Goal: Information Seeking & Learning: Learn about a topic

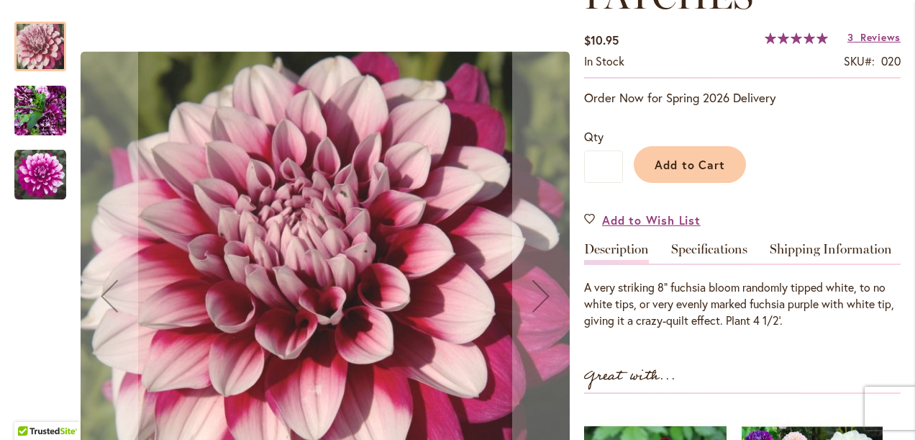
scroll to position [216, 0]
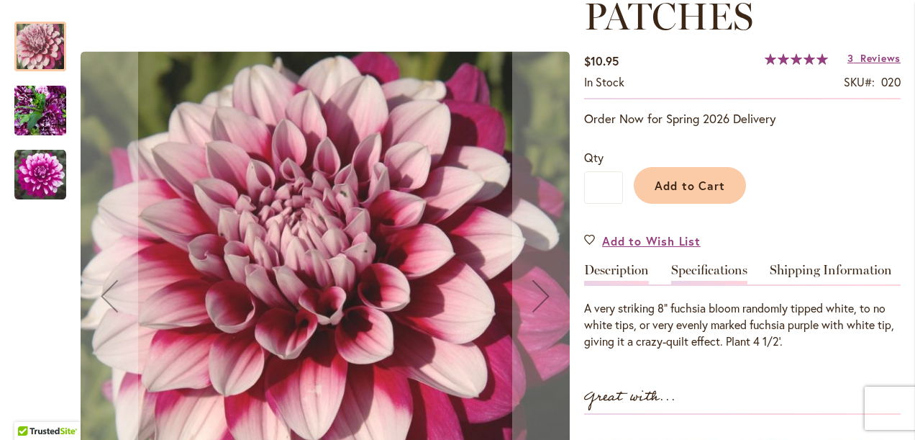
click at [702, 268] on link "Specifications" at bounding box center [709, 273] width 76 height 21
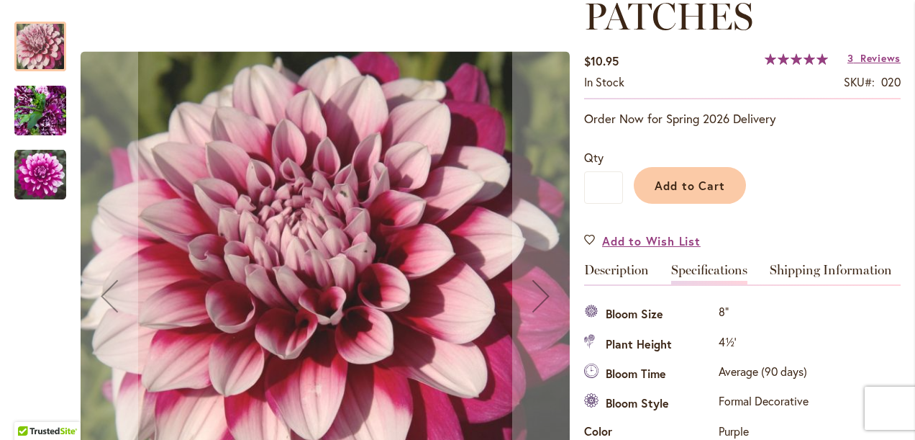
scroll to position [478, 0]
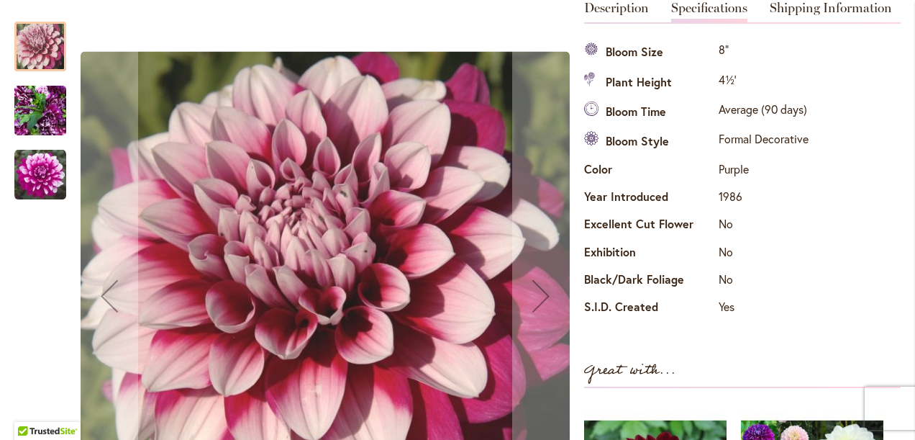
click at [46, 173] on img "Patches" at bounding box center [40, 175] width 52 height 52
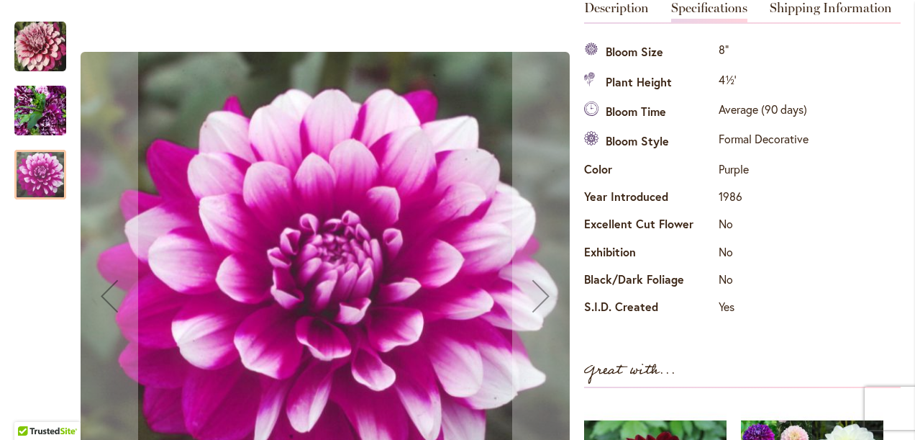
click at [48, 114] on img "Patches" at bounding box center [40, 110] width 52 height 69
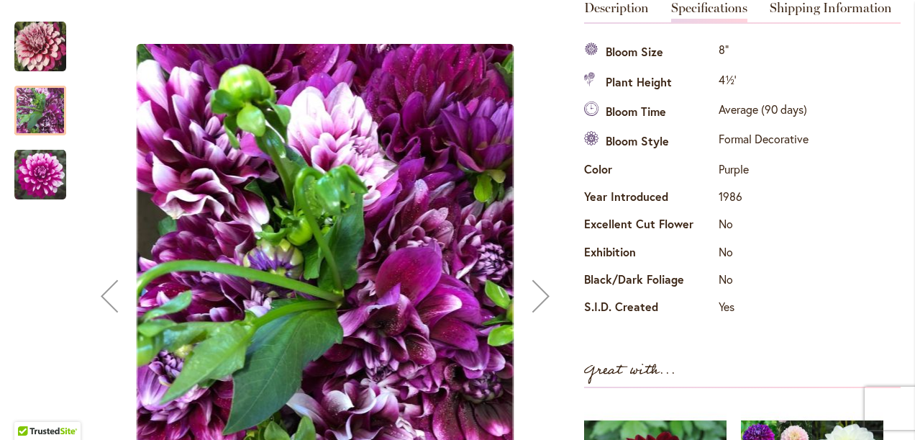
click at [43, 44] on img "Patches" at bounding box center [40, 47] width 52 height 52
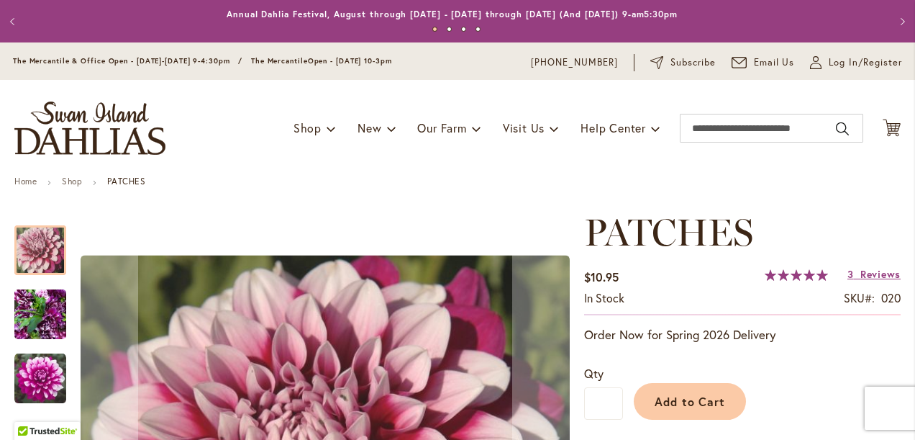
scroll to position [216, 0]
